Goal: Task Accomplishment & Management: Manage account settings

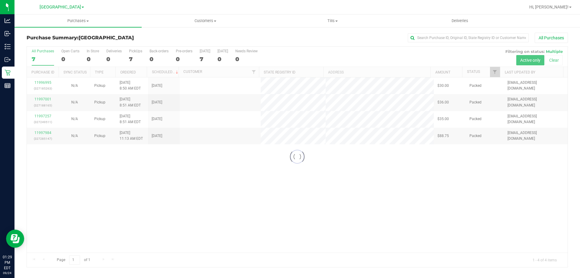
click at [316, 228] on div at bounding box center [297, 157] width 541 height 220
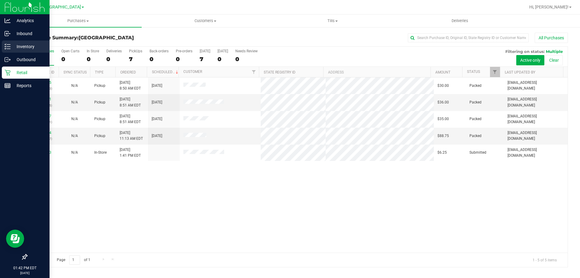
click at [21, 43] on p "Inventory" at bounding box center [29, 46] width 36 height 7
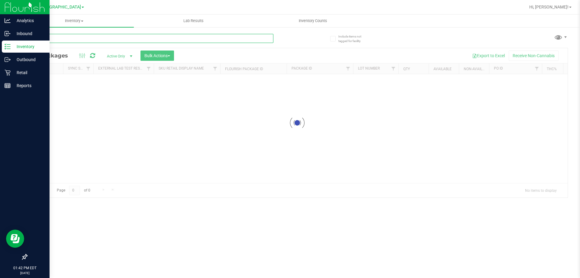
click at [72, 39] on input "text" at bounding box center [150, 38] width 247 height 9
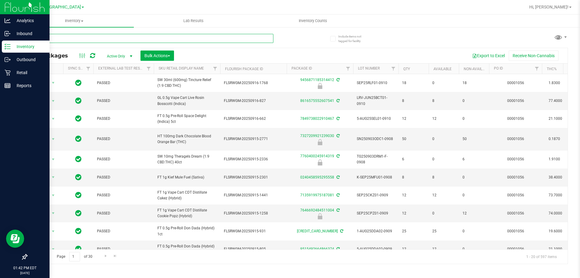
click at [72, 39] on input "text" at bounding box center [150, 38] width 247 height 9
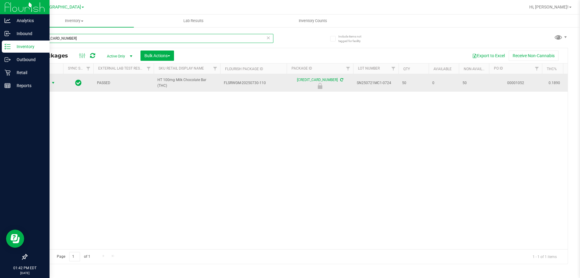
type input "4832983870186320"
click at [50, 84] on span "select" at bounding box center [54, 83] width 8 height 8
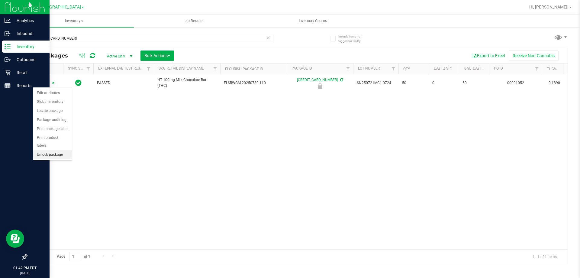
click at [60, 150] on li "Unlock package" at bounding box center [52, 154] width 39 height 9
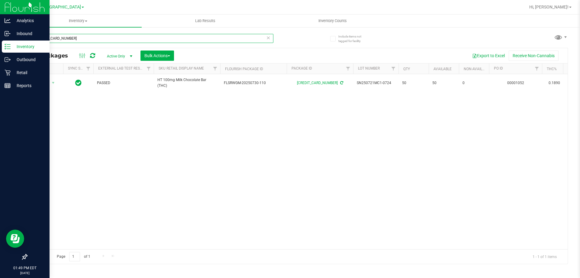
drag, startPoint x: 74, startPoint y: 41, endPoint x: 0, endPoint y: 7, distance: 81.5
click at [0, 7] on div "Analytics Inbound Inventory Outbound Retail Reports 01:49 PM EDT 09/24/2025 09/…" at bounding box center [290, 139] width 580 height 278
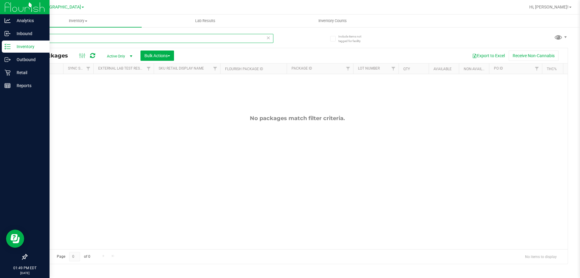
type input "5"
type input "milk"
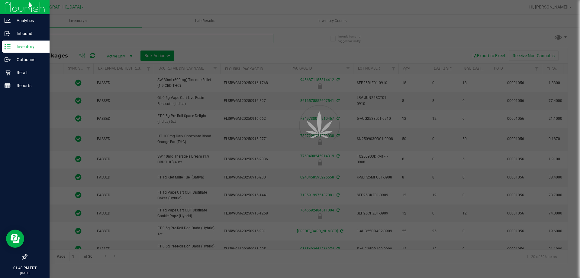
type input "2026-03-16"
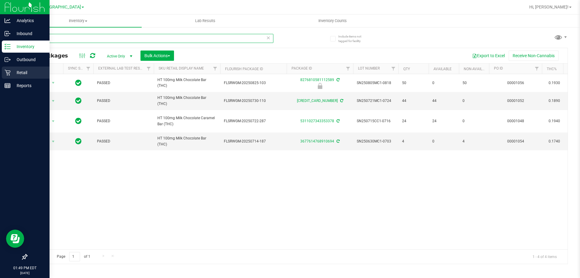
type input "milk"
click at [19, 72] on p "Retail" at bounding box center [29, 72] width 36 height 7
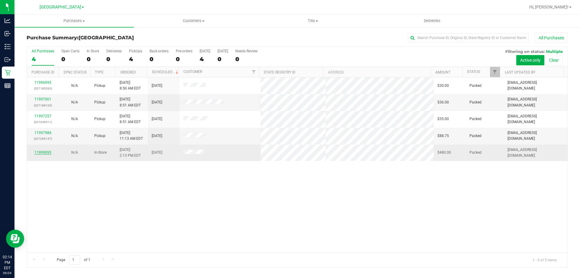
click at [42, 154] on link "11999095" at bounding box center [42, 152] width 17 height 4
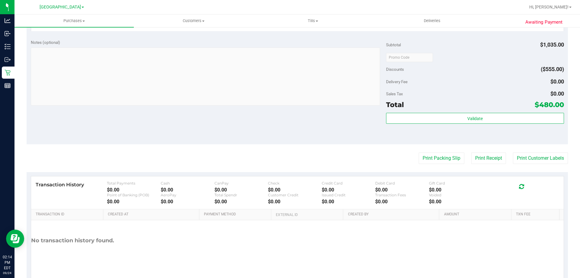
scroll to position [317, 0]
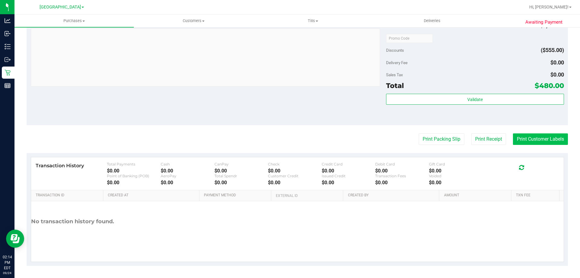
click at [540, 138] on button "Print Customer Labels" at bounding box center [540, 138] width 55 height 11
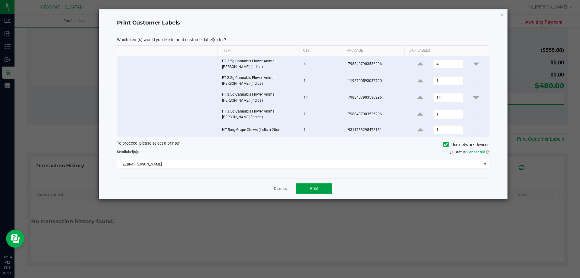
click at [317, 187] on span "Print" at bounding box center [314, 188] width 9 height 5
click at [281, 187] on link "Dismiss" at bounding box center [280, 188] width 13 height 5
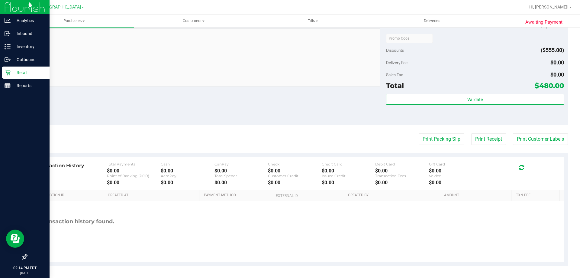
click at [10, 70] on icon at bounding box center [8, 73] width 6 height 6
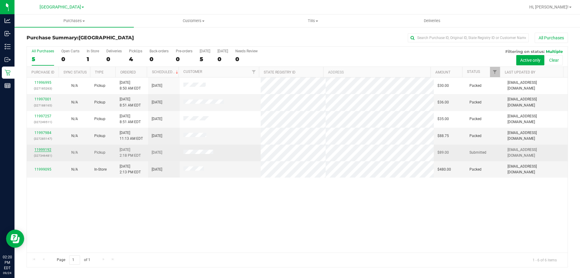
click at [43, 149] on link "11999192" at bounding box center [42, 150] width 17 height 4
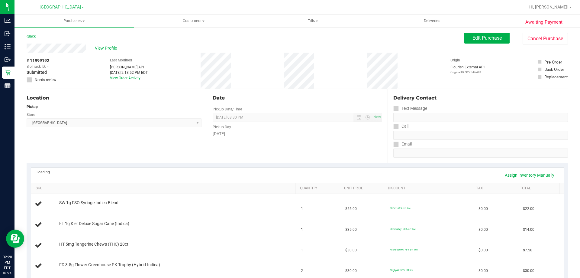
click at [280, 136] on div "Wednesday" at bounding box center [297, 134] width 169 height 6
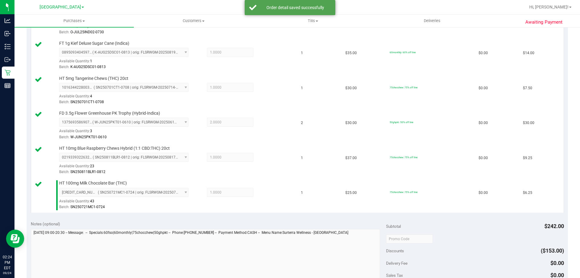
scroll to position [302, 0]
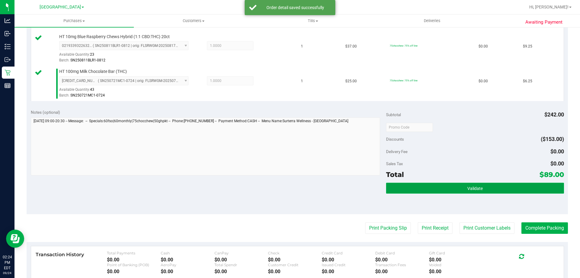
click at [413, 186] on button "Validate" at bounding box center [475, 188] width 178 height 11
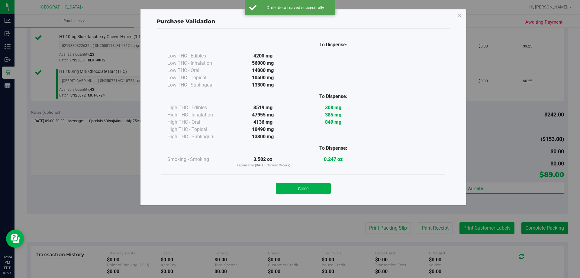
drag, startPoint x: 306, startPoint y: 185, endPoint x: 457, endPoint y: 222, distance: 155.5
click at [307, 184] on button "Close" at bounding box center [303, 188] width 55 height 11
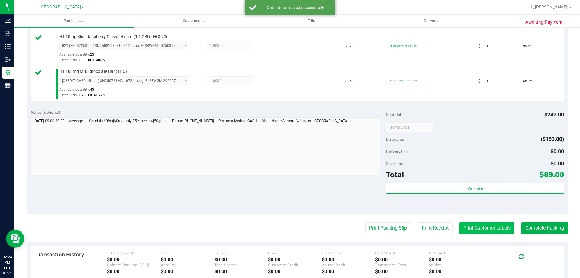
click at [485, 225] on button "Print Customer Labels" at bounding box center [487, 227] width 55 height 11
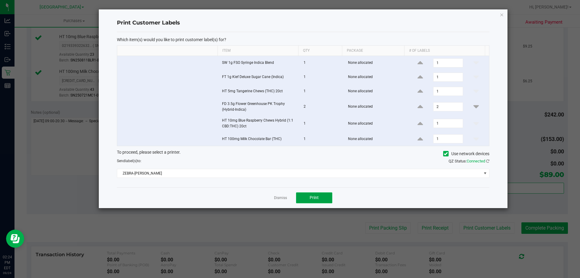
click at [323, 193] on button "Print" at bounding box center [314, 197] width 36 height 11
click at [278, 198] on link "Dismiss" at bounding box center [280, 197] width 13 height 5
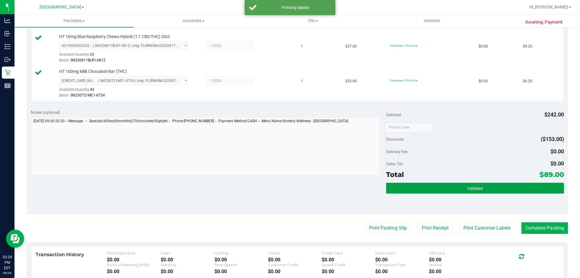
click at [412, 186] on button "Validate" at bounding box center [475, 188] width 178 height 11
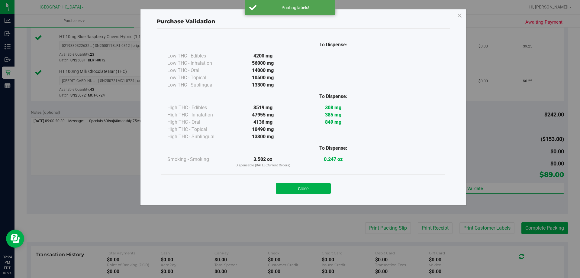
drag, startPoint x: 313, startPoint y: 189, endPoint x: 126, endPoint y: 50, distance: 232.4
click at [313, 189] on button "Close" at bounding box center [303, 188] width 55 height 11
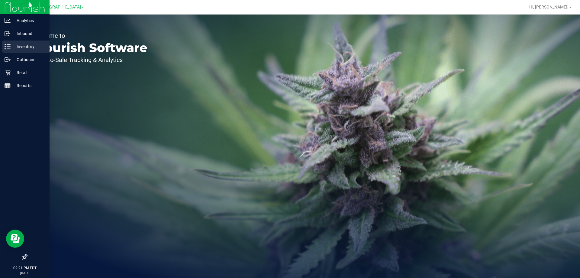
click at [23, 45] on p "Inventory" at bounding box center [29, 46] width 36 height 7
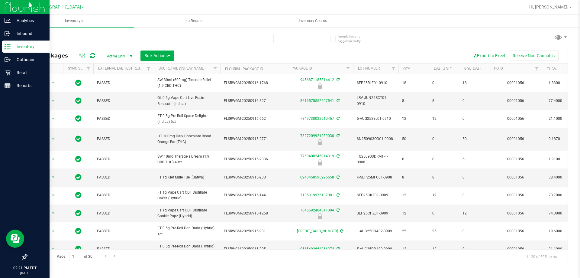
click at [67, 40] on input "text" at bounding box center [150, 38] width 247 height 9
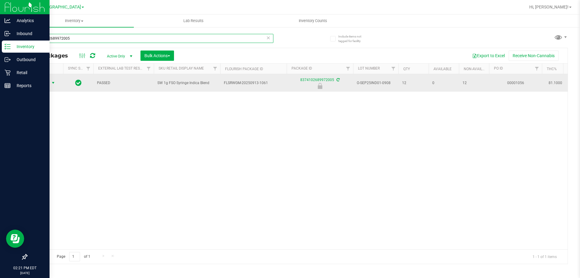
type input "8374102689972005"
click at [48, 83] on span "Action" at bounding box center [41, 83] width 16 height 8
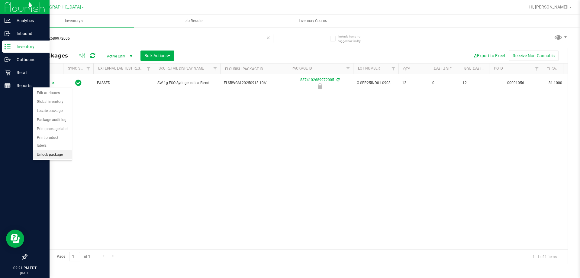
click at [54, 150] on li "Unlock package" at bounding box center [52, 154] width 39 height 9
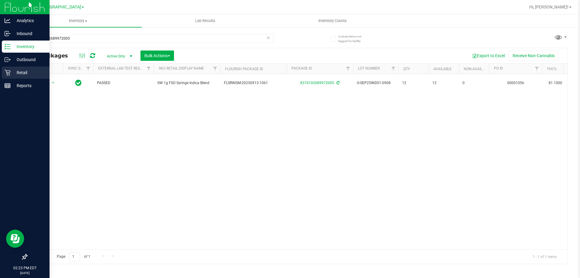
click at [22, 74] on p "Retail" at bounding box center [29, 72] width 36 height 7
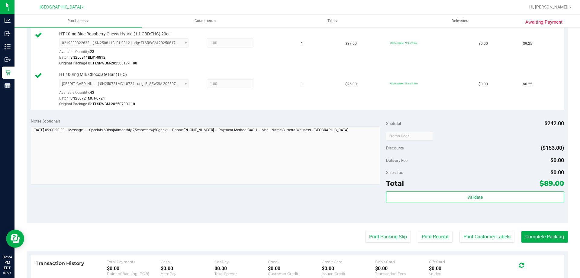
scroll to position [363, 0]
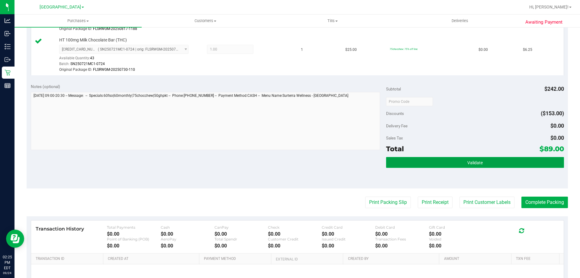
click at [440, 161] on button "Validate" at bounding box center [475, 162] width 178 height 11
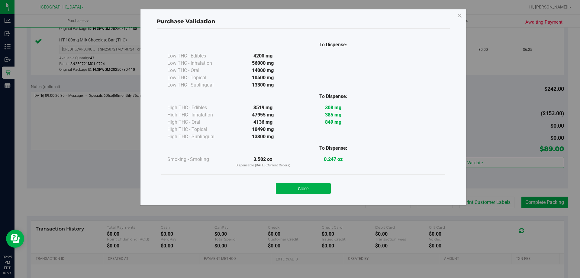
click at [309, 189] on button "Close" at bounding box center [303, 188] width 55 height 11
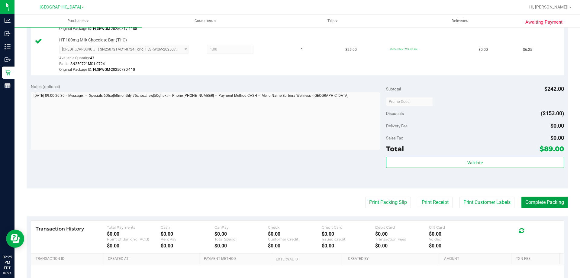
click at [524, 196] on button "Complete Packing" at bounding box center [545, 201] width 47 height 11
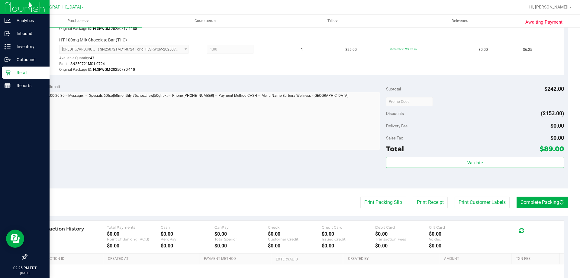
click at [19, 69] on div "Retail" at bounding box center [26, 73] width 48 height 12
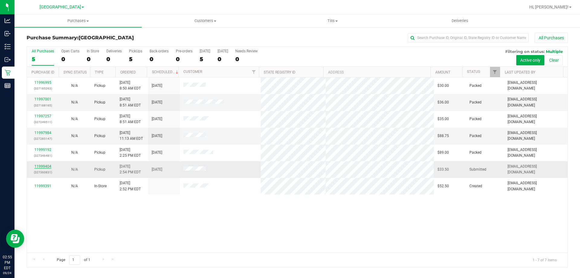
click at [46, 166] on link "11999404" at bounding box center [42, 166] width 17 height 4
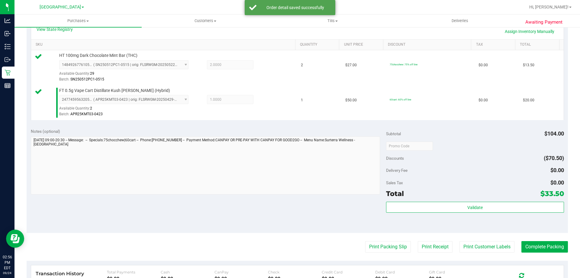
scroll to position [151, 0]
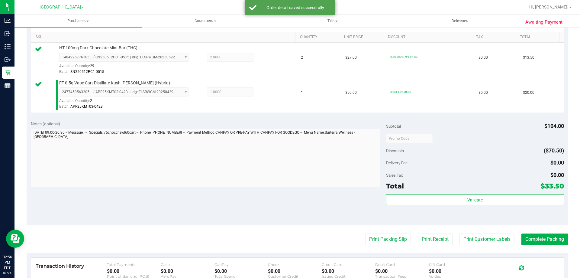
click at [406, 205] on div "Validate" at bounding box center [475, 199] width 178 height 11
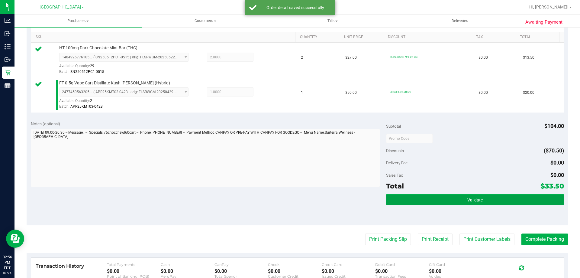
click at [406, 200] on button "Validate" at bounding box center [475, 199] width 178 height 11
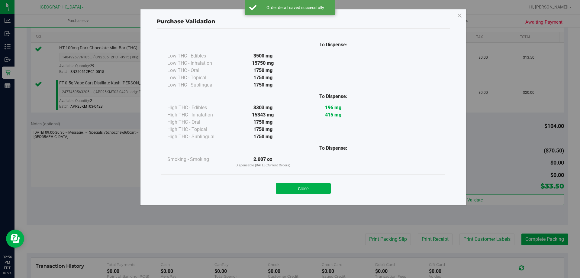
click at [313, 179] on div "Close" at bounding box center [303, 186] width 275 height 15
click at [313, 183] on button "Close" at bounding box center [303, 188] width 55 height 11
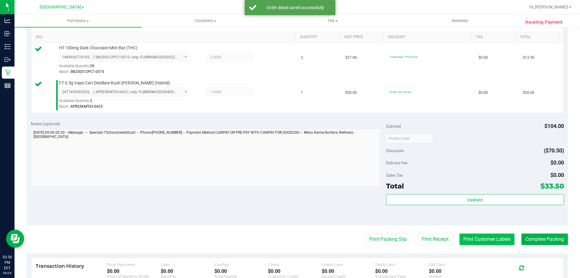
click at [473, 236] on button "Print Customer Labels" at bounding box center [487, 238] width 55 height 11
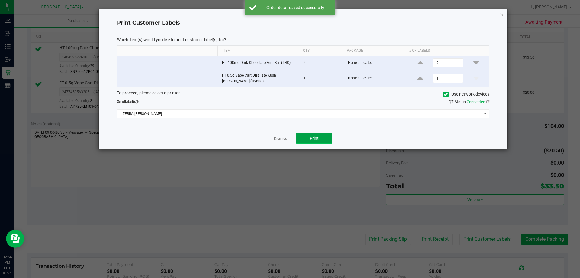
click at [321, 134] on button "Print" at bounding box center [314, 138] width 36 height 11
click at [502, 17] on icon "button" at bounding box center [502, 14] width 4 height 7
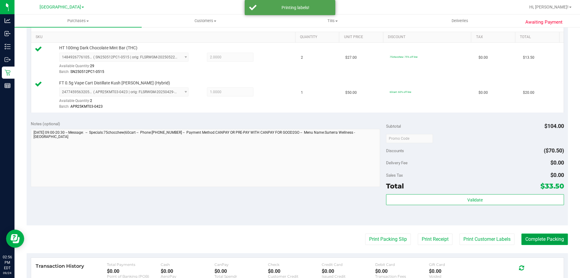
click at [536, 241] on button "Complete Packing" at bounding box center [545, 238] width 47 height 11
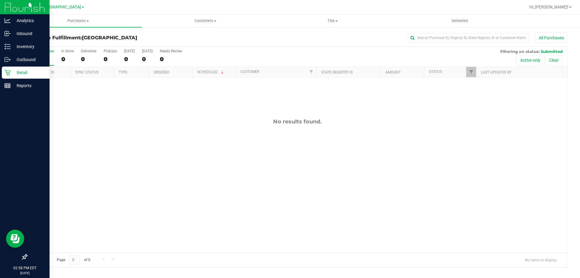
click at [11, 76] on div "Retail" at bounding box center [26, 73] width 48 height 12
